Goal: Task Accomplishment & Management: Manage account settings

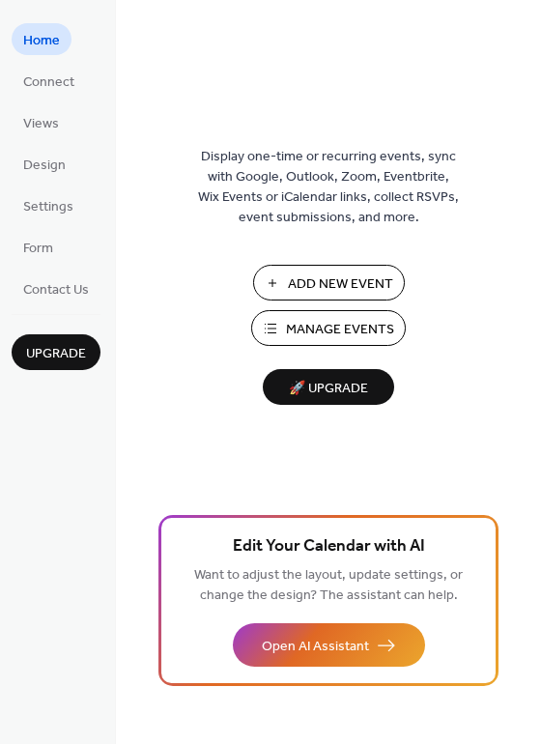
click at [319, 339] on span "Manage Events" at bounding box center [340, 330] width 108 height 20
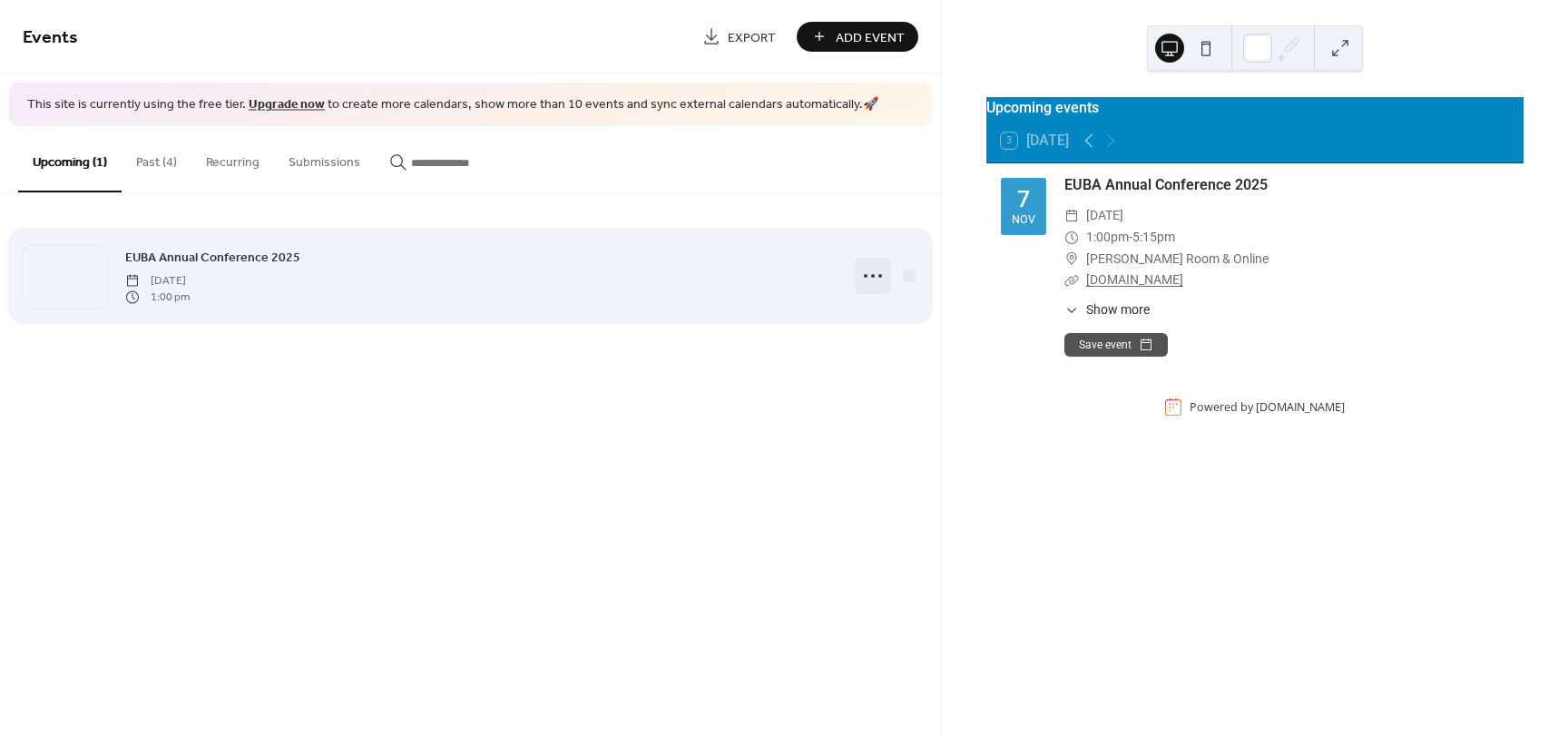
click at [866, 281] on icon at bounding box center [873, 275] width 29 height 29
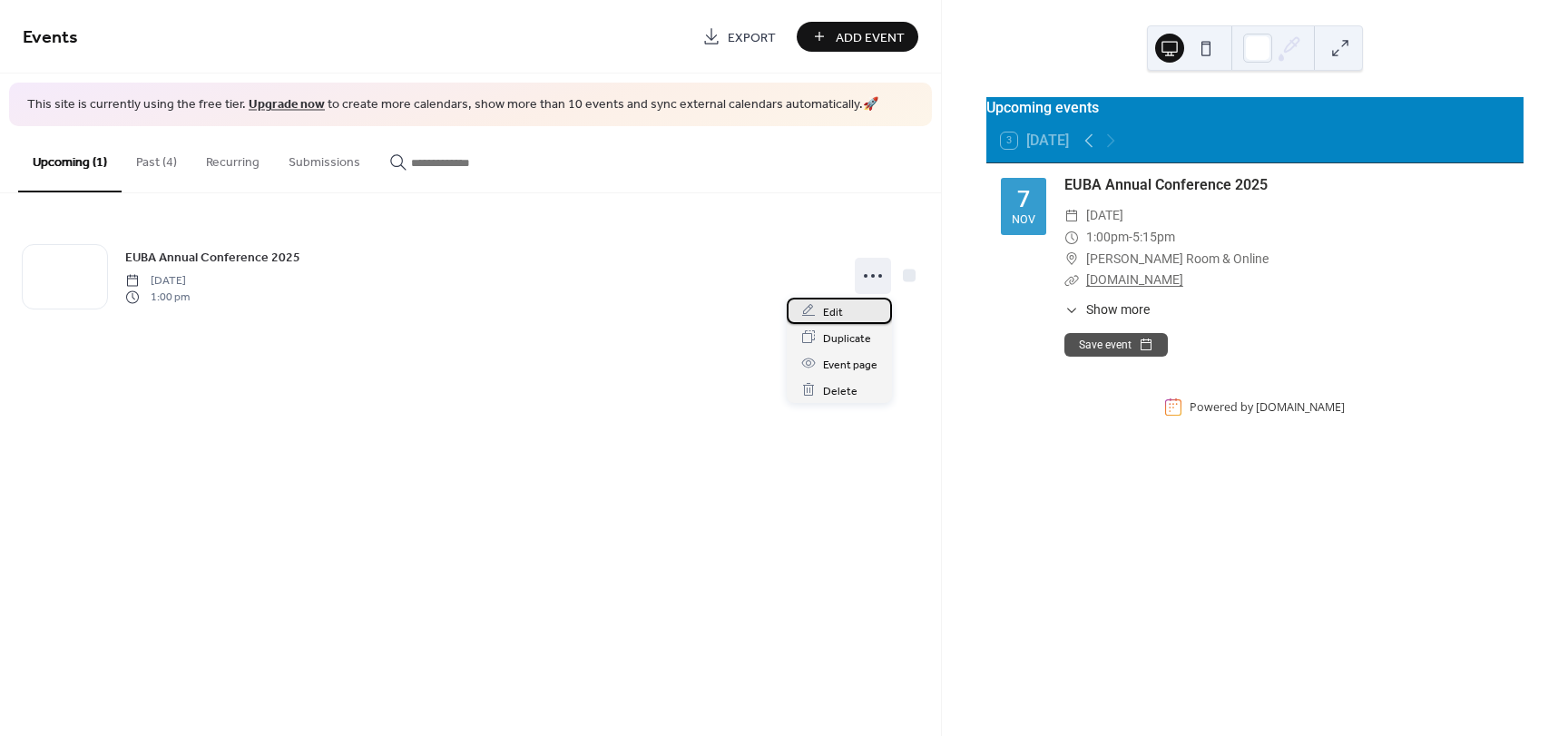
click at [842, 310] on div "Edit" at bounding box center [839, 311] width 105 height 26
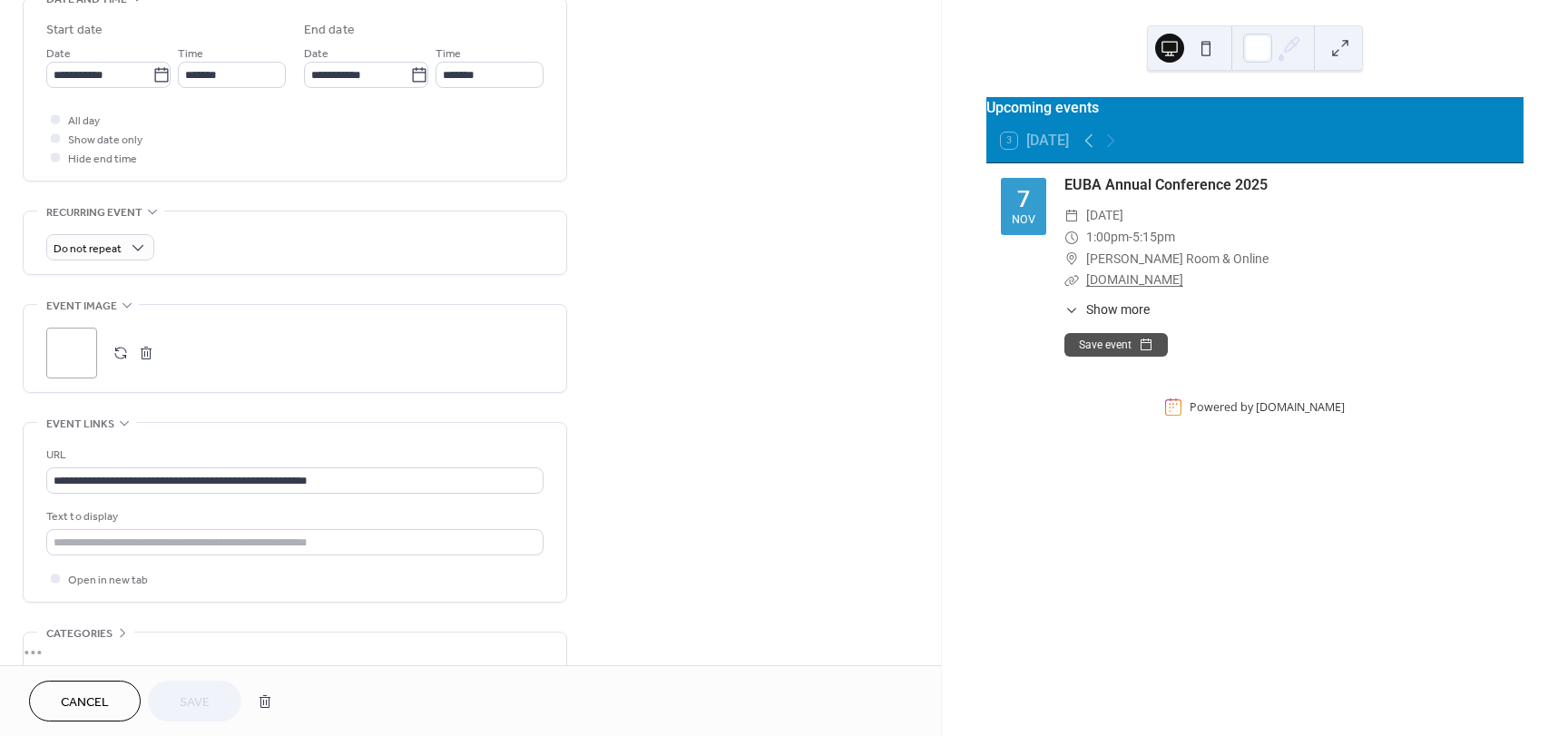
scroll to position [635, 0]
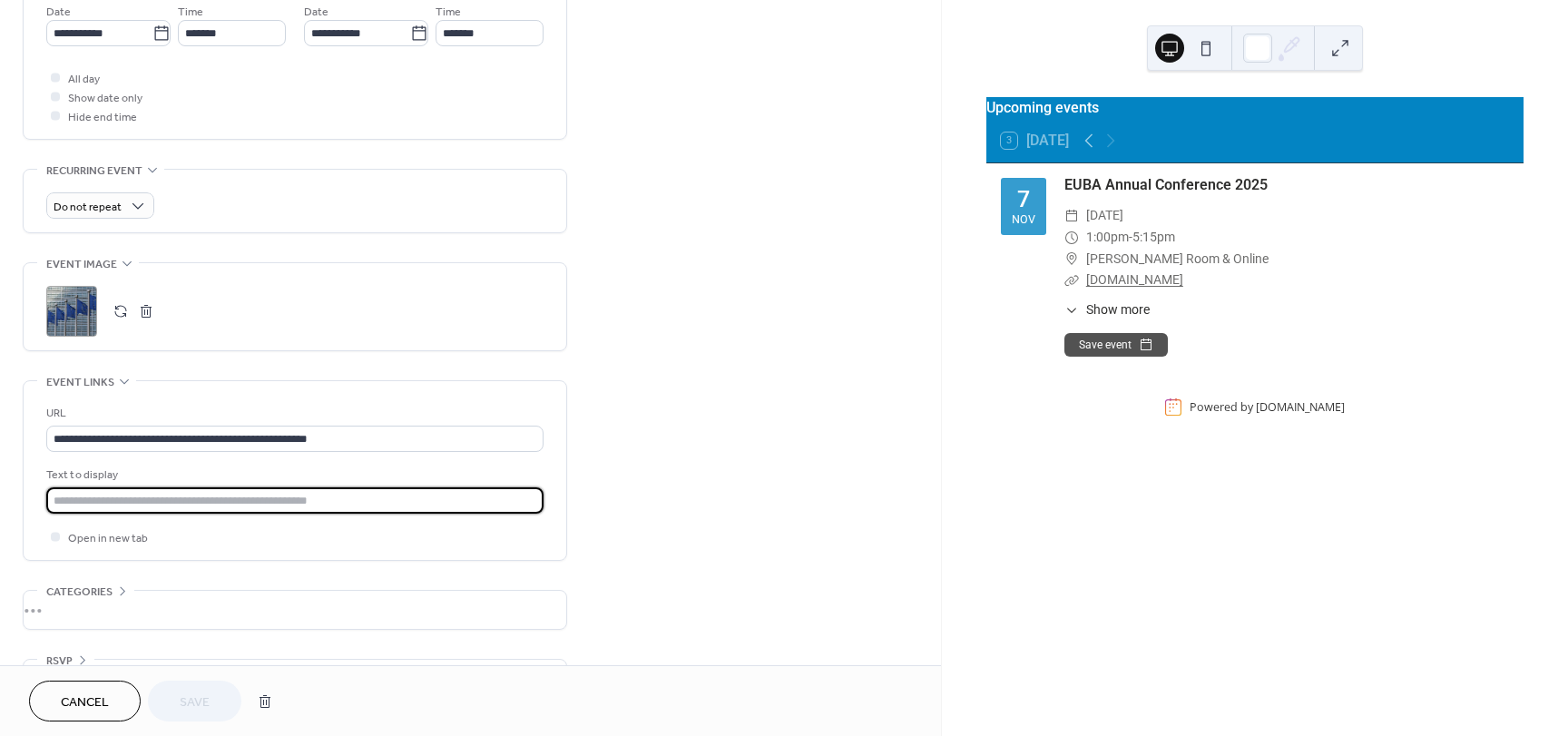
click at [348, 500] on input "text" at bounding box center [294, 501] width 497 height 26
type input "**********"
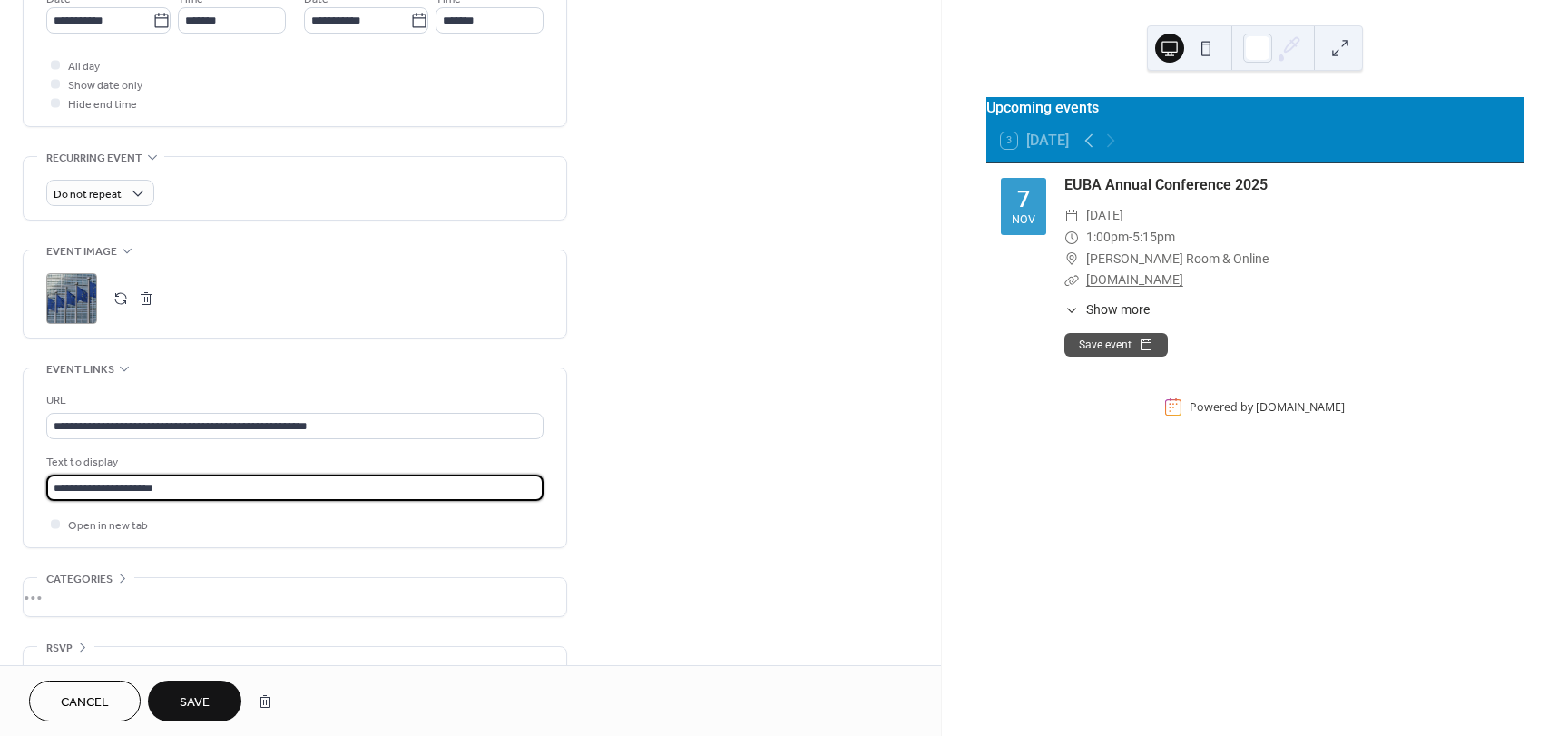
scroll to position [687, 0]
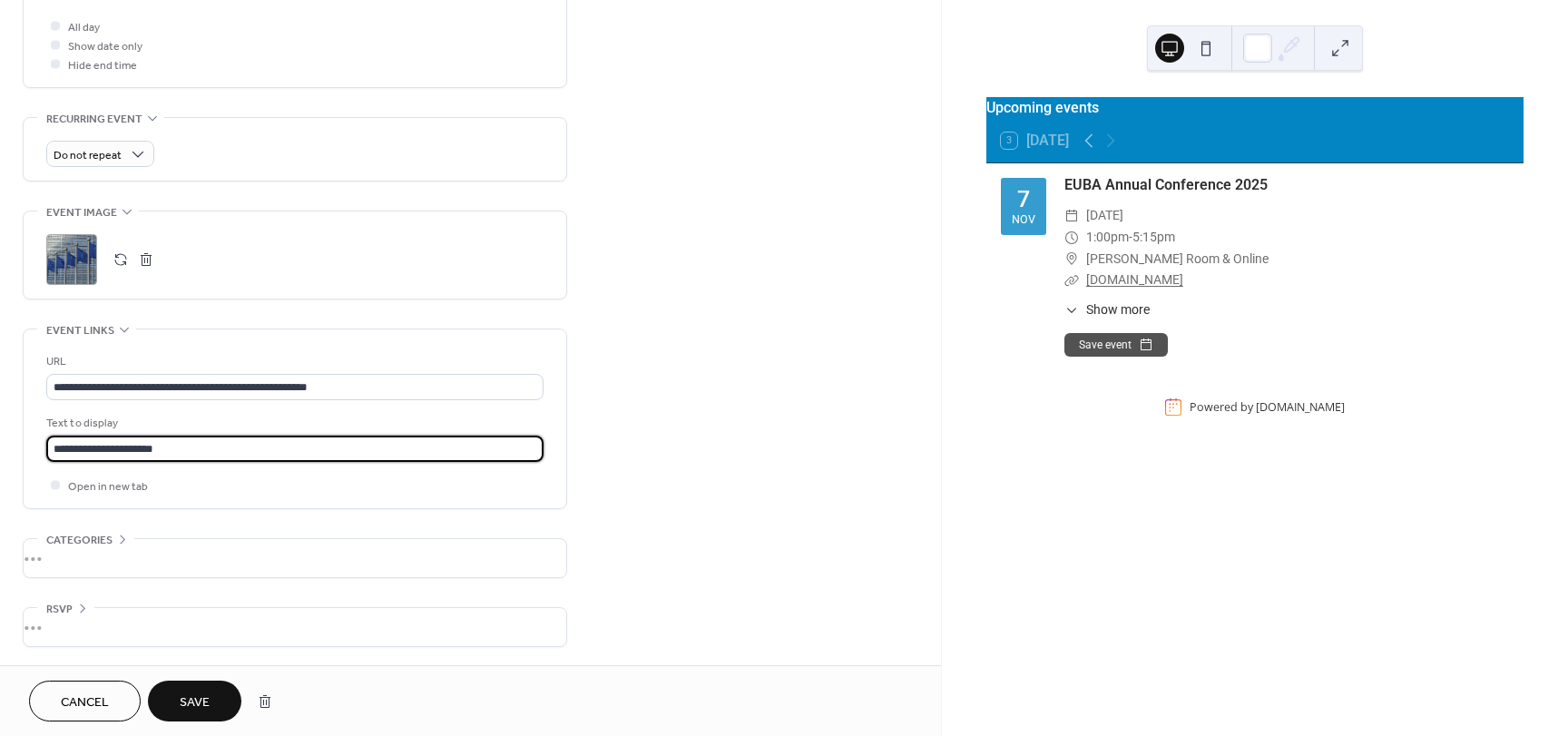
click at [198, 705] on span "Save" at bounding box center [194, 703] width 30 height 19
